Goal: Find specific page/section: Find specific page/section

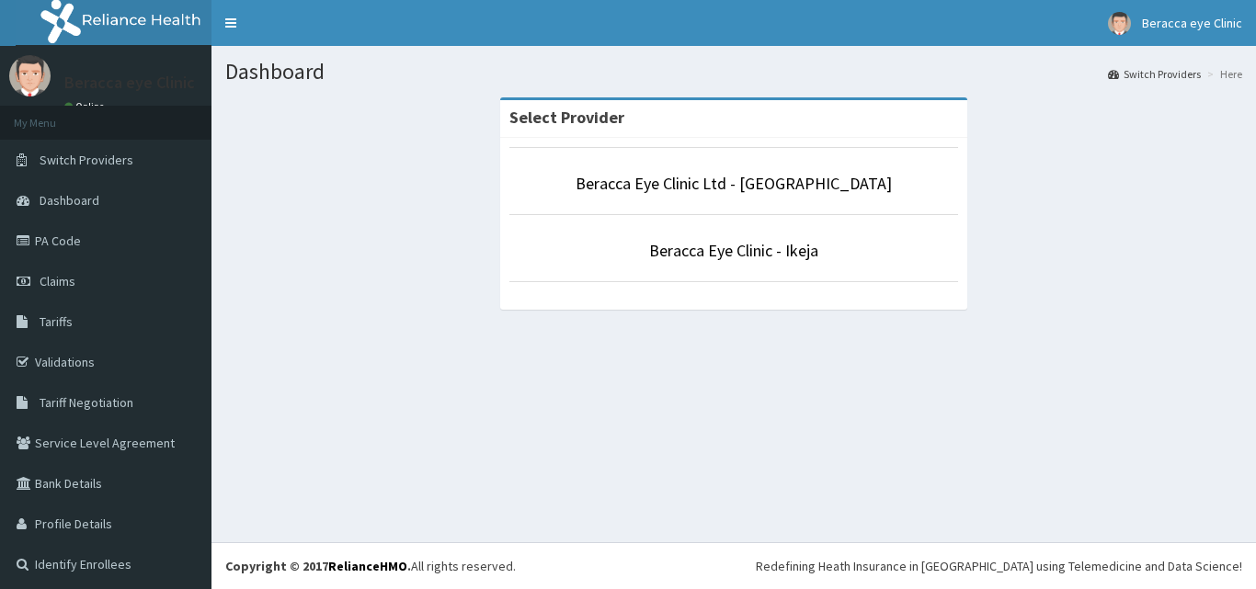
click at [561, 175] on p "Beracca Eye Clinic Ltd - [GEOGRAPHIC_DATA]" at bounding box center [733, 184] width 449 height 24
click at [625, 189] on p "Beracca Eye Clinic Ltd - [GEOGRAPHIC_DATA]" at bounding box center [733, 184] width 449 height 24
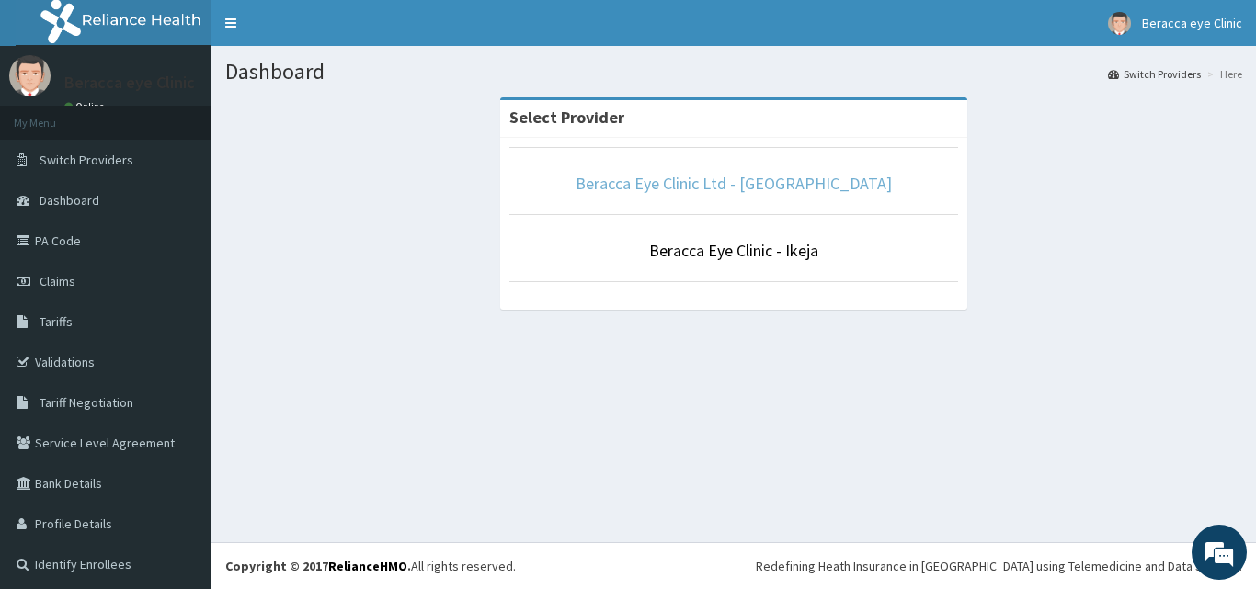
click at [676, 176] on link "Beracca Eye Clinic Ltd - [GEOGRAPHIC_DATA]" at bounding box center [733, 183] width 316 height 21
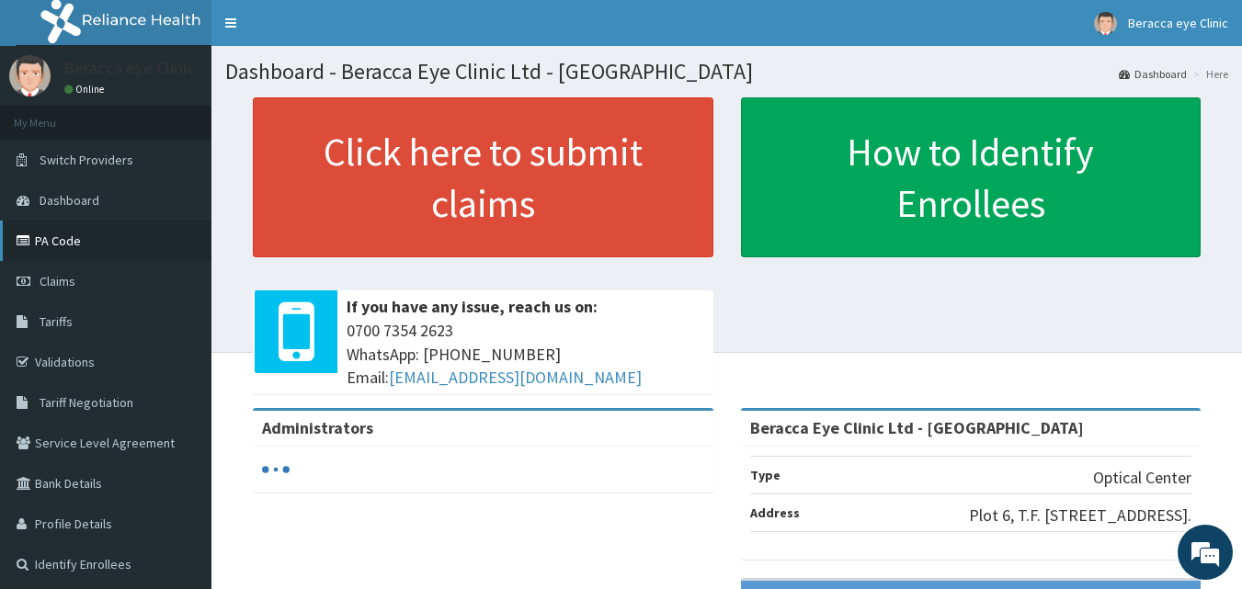
click at [71, 235] on link "PA Code" at bounding box center [105, 241] width 211 height 40
